Goal: Transaction & Acquisition: Download file/media

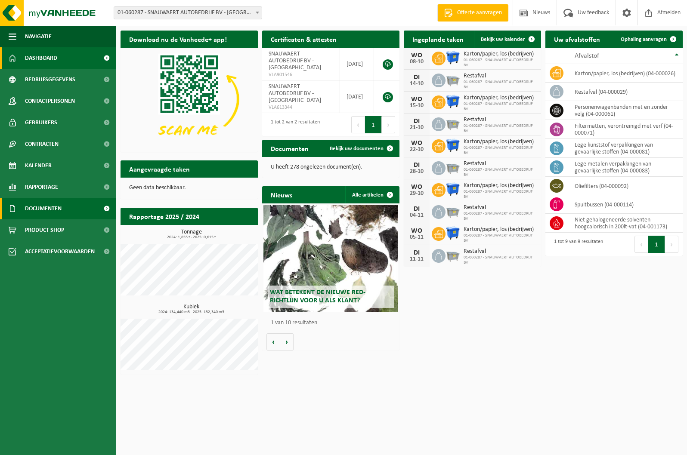
click at [48, 208] on span "Documenten" at bounding box center [43, 209] width 37 height 22
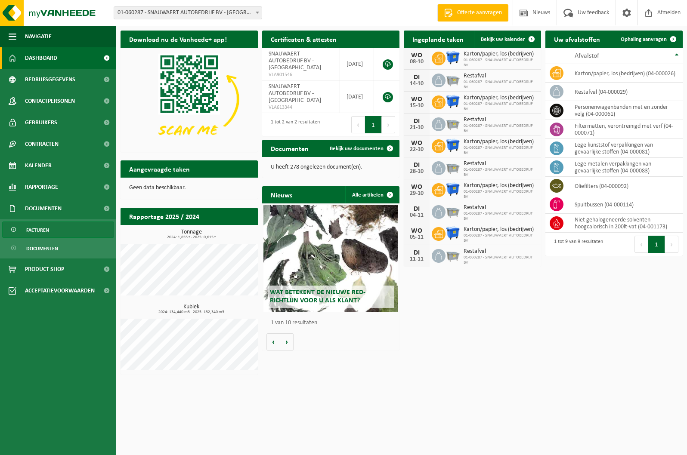
click at [42, 232] on span "Facturen" at bounding box center [37, 230] width 23 height 16
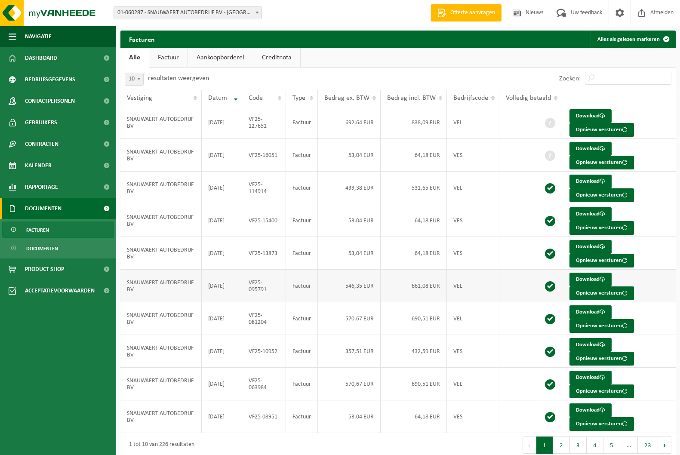
scroll to position [9, 0]
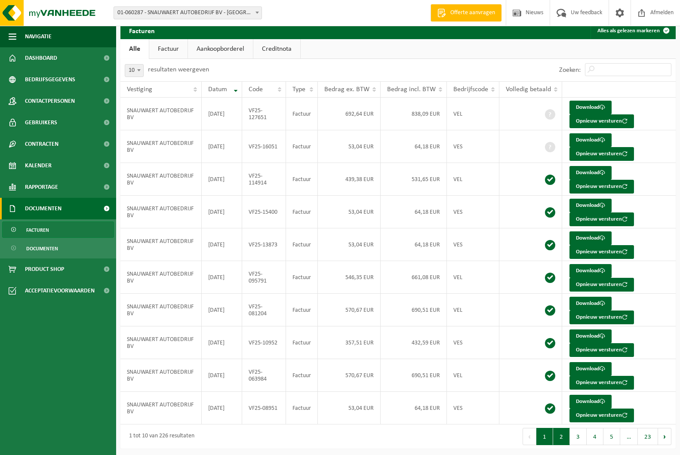
click at [566, 435] on button "2" at bounding box center [561, 436] width 17 height 17
click at [589, 205] on link "Download" at bounding box center [591, 206] width 42 height 14
click at [544, 435] on button "1" at bounding box center [545, 436] width 17 height 17
click at [589, 333] on link "Download" at bounding box center [591, 337] width 42 height 14
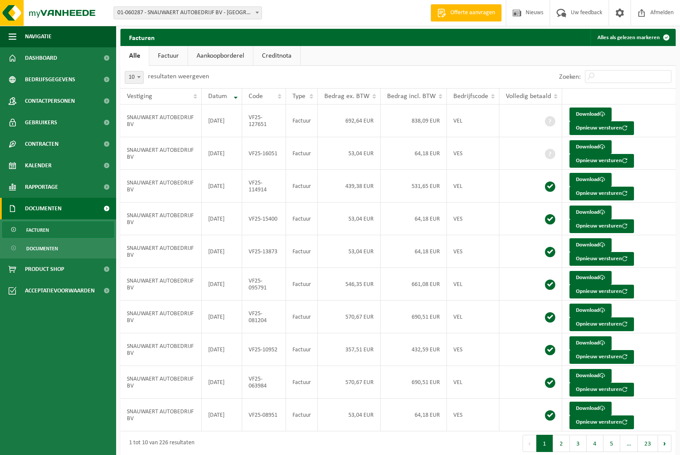
scroll to position [0, 0]
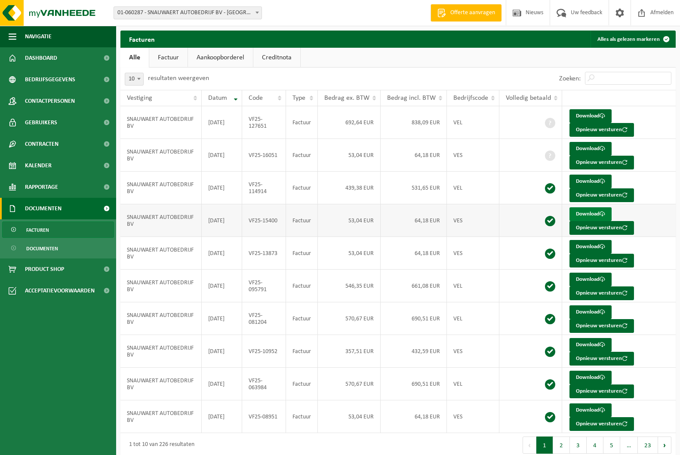
click at [584, 214] on link "Download" at bounding box center [591, 214] width 42 height 14
